Goal: Navigation & Orientation: Find specific page/section

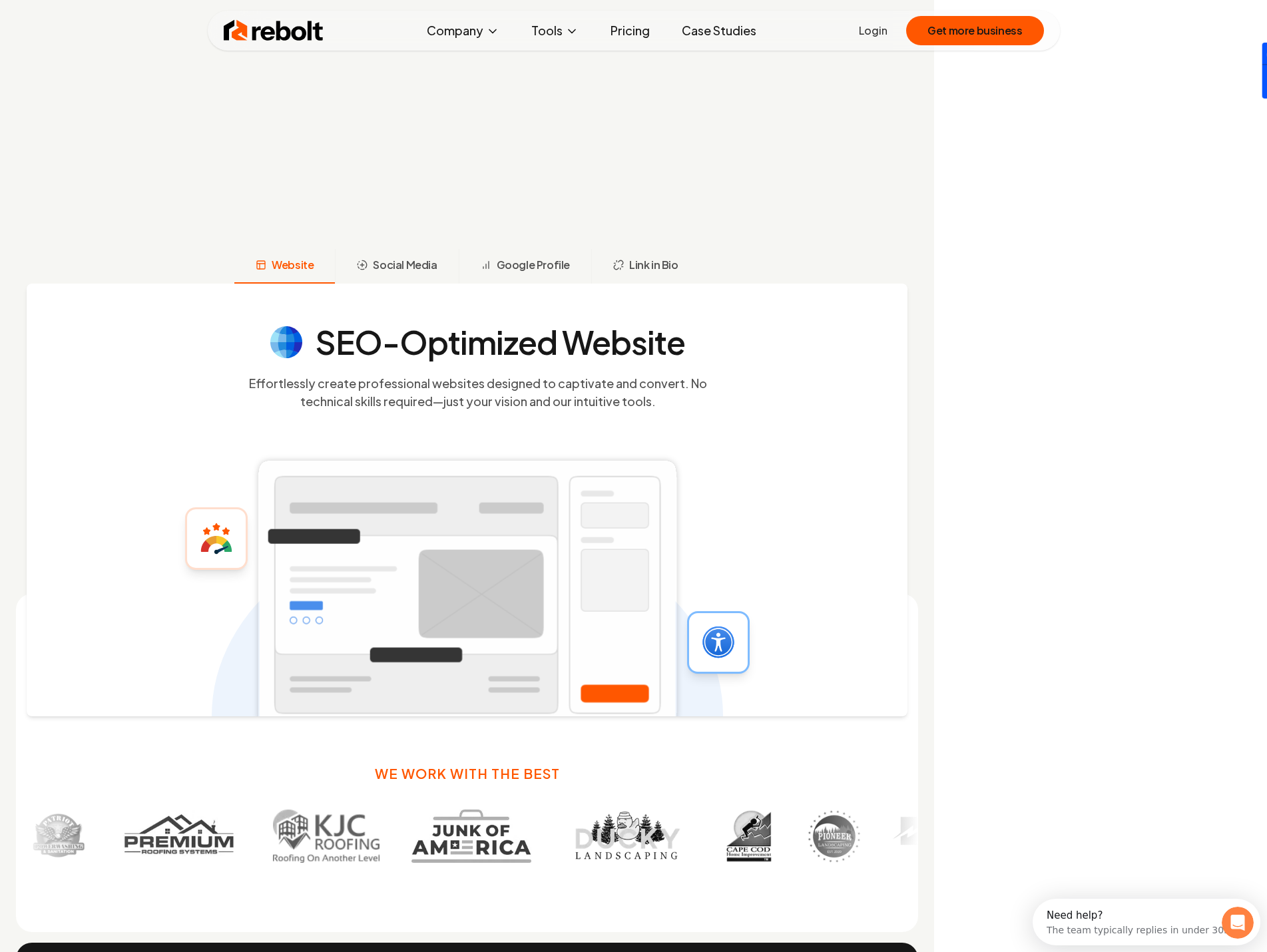
scroll to position [866, 0]
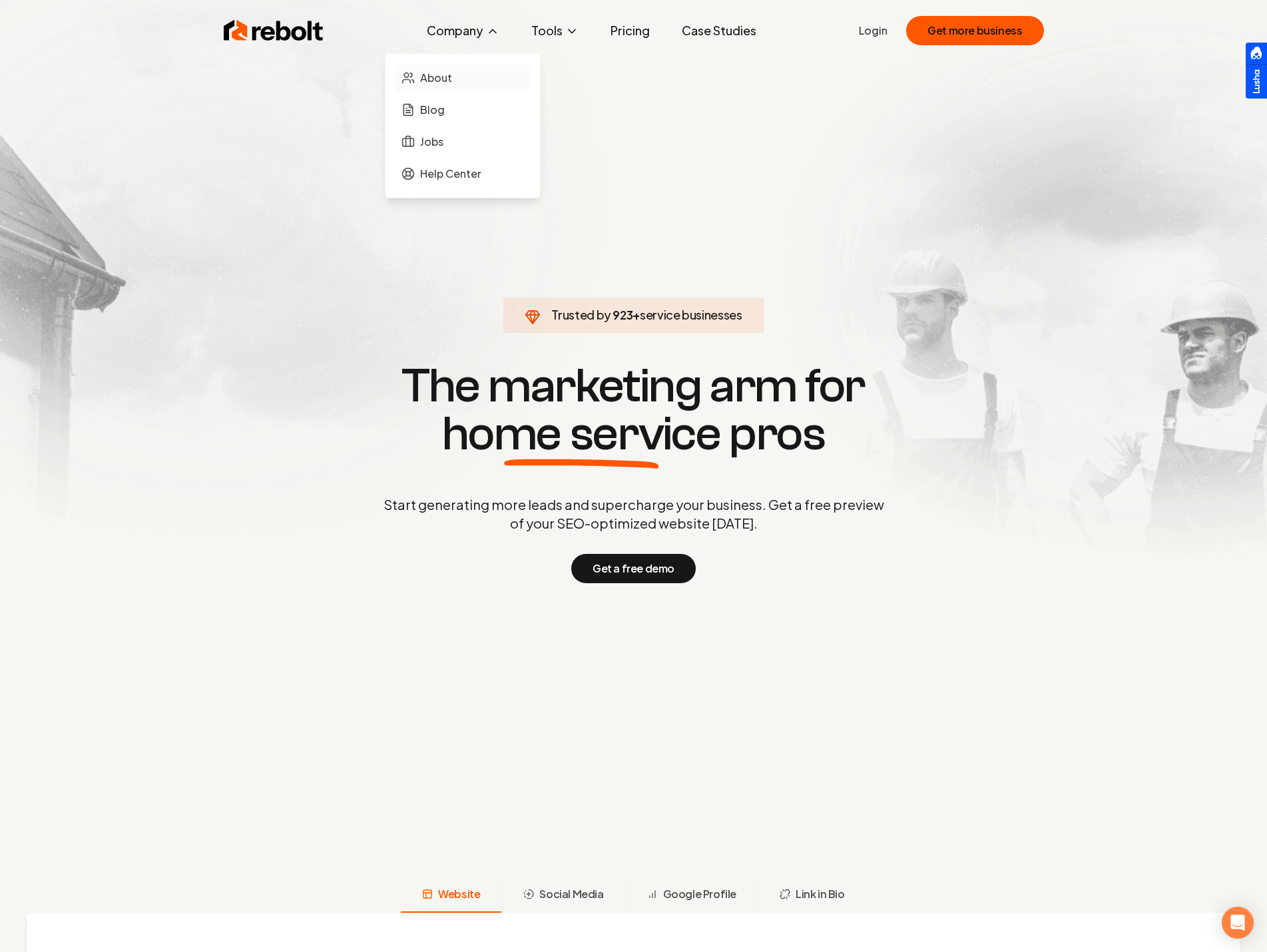
click at [451, 76] on span "About" at bounding box center [436, 77] width 32 height 16
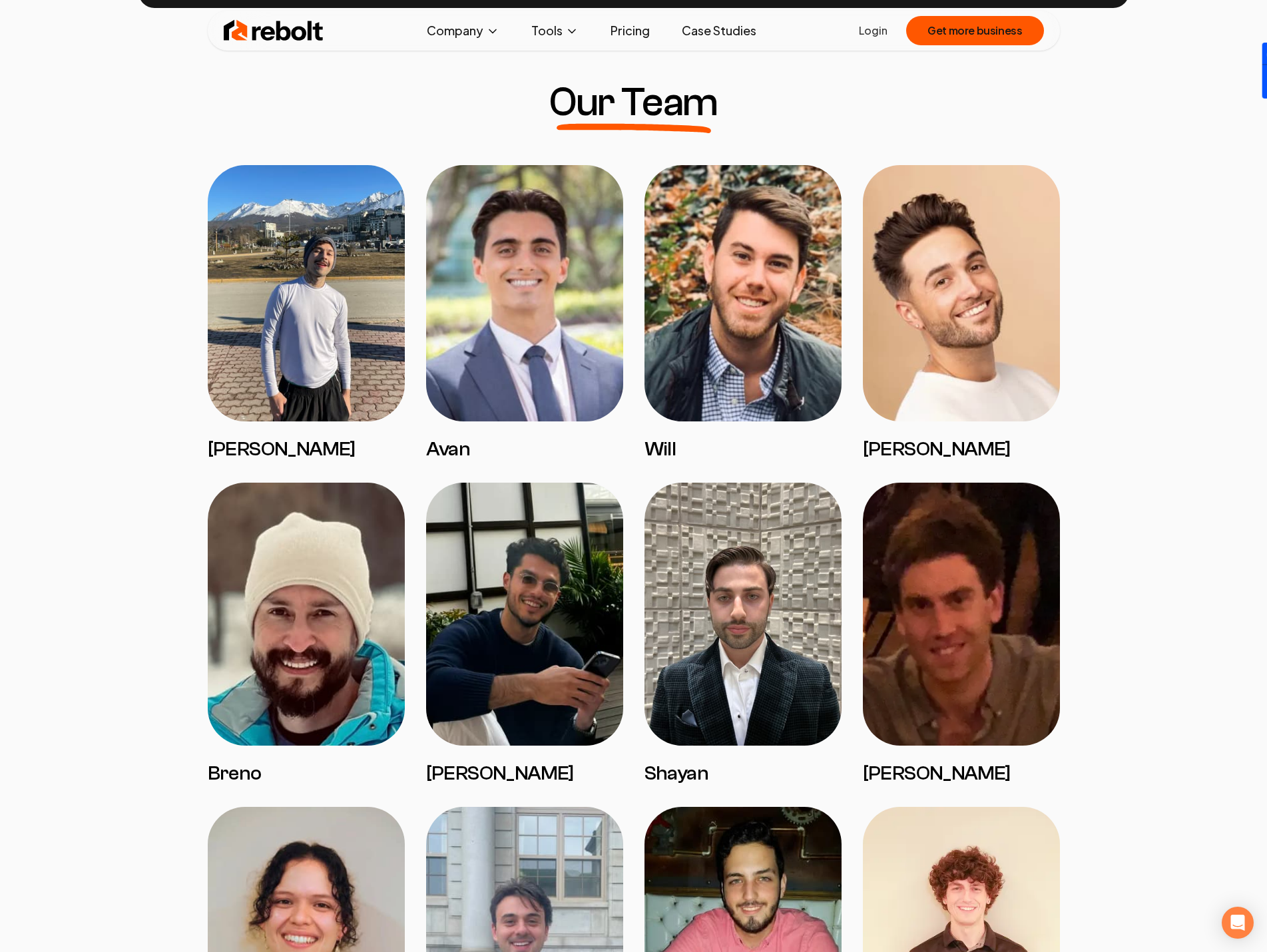
scroll to position [1198, 0]
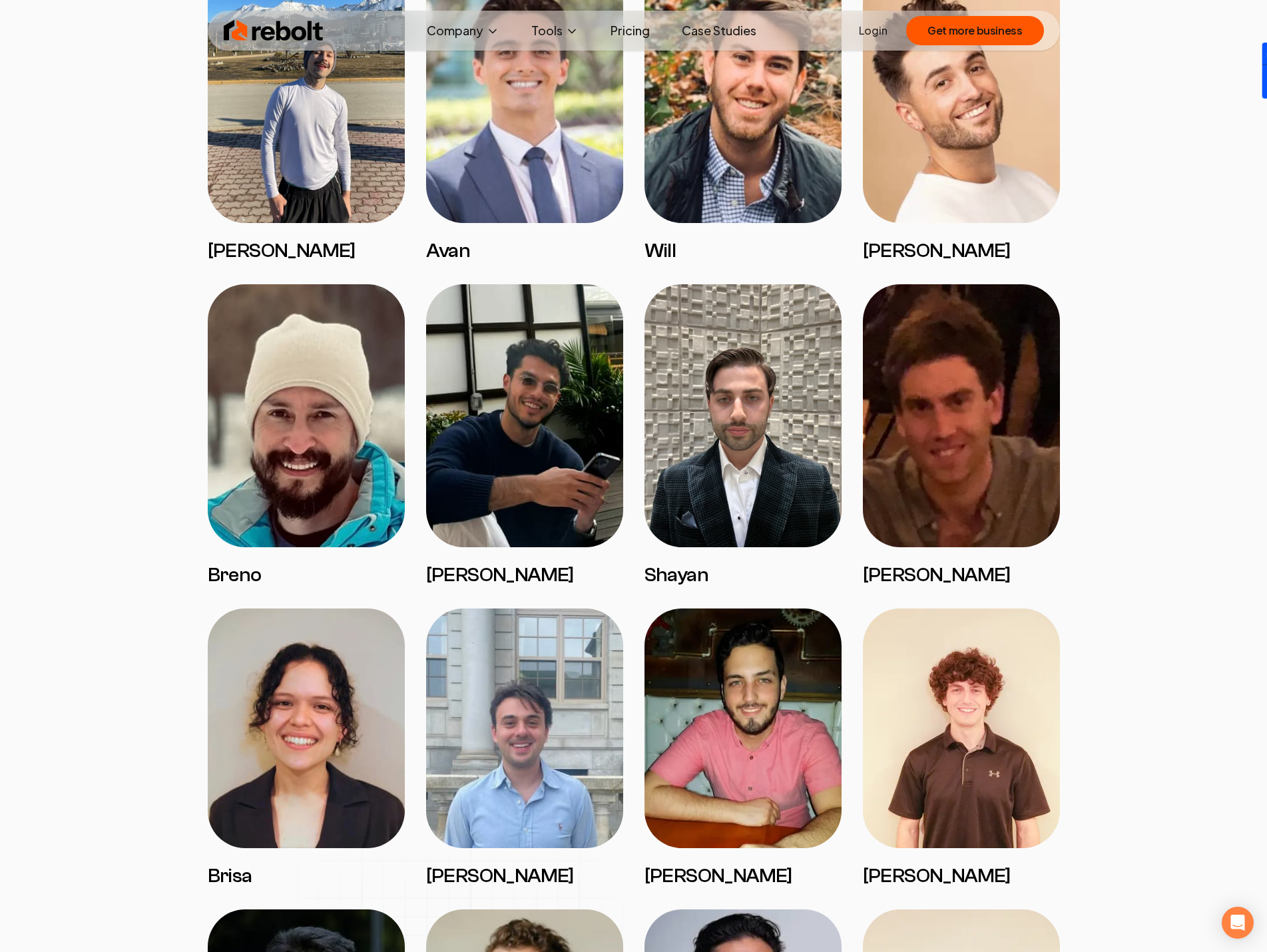
click at [533, 734] on img at bounding box center [524, 728] width 197 height 240
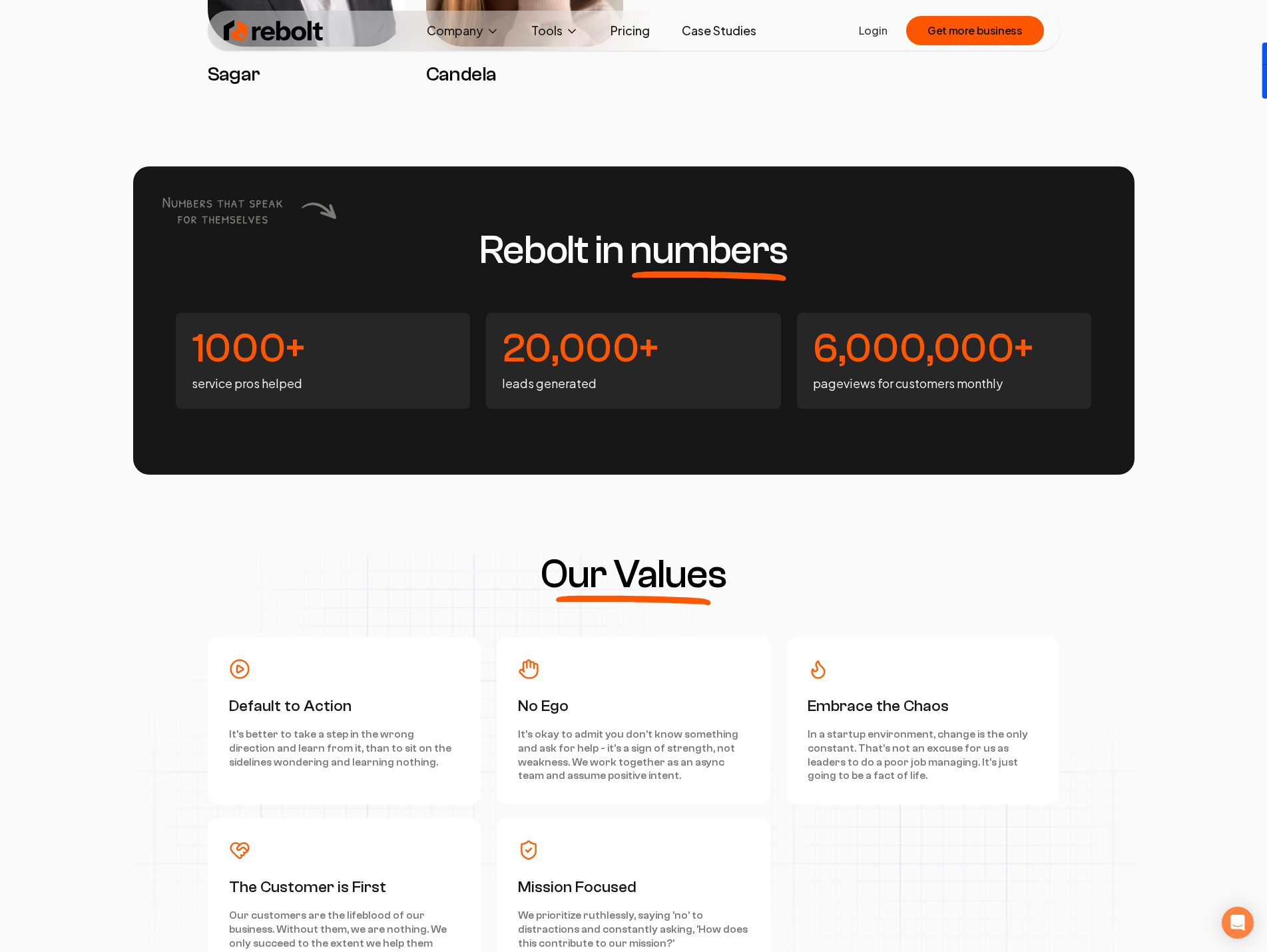
scroll to position [3529, 0]
